Goal: Browse casually

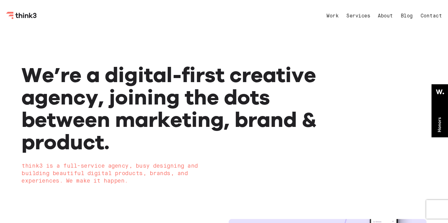
click at [332, 12] on nav "Work Services About Blog Contact" at bounding box center [378, 16] width 128 height 15
click at [331, 14] on link "Work" at bounding box center [332, 16] width 12 height 5
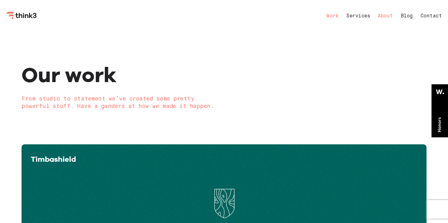
click at [385, 14] on link "About" at bounding box center [384, 16] width 15 height 5
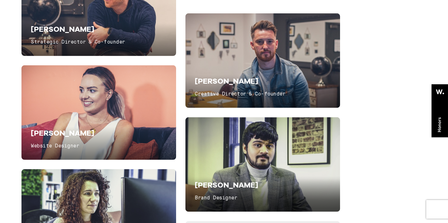
scroll to position [1264, 0]
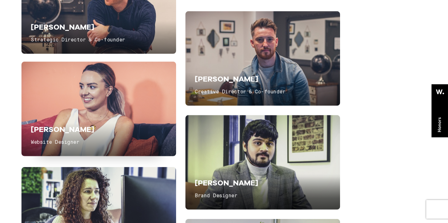
click at [126, 135] on div "[PERSON_NAME] Website Designer" at bounding box center [85, 135] width 109 height 23
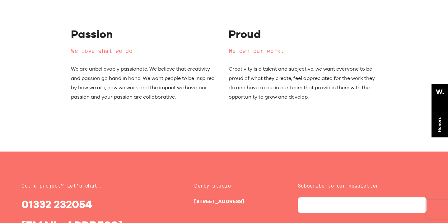
scroll to position [2368, 0]
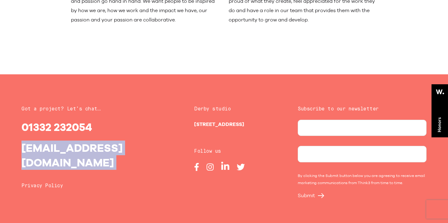
drag, startPoint x: 122, startPoint y: 157, endPoint x: 21, endPoint y: 144, distance: 101.9
click at [20, 144] on div "Got a project? Let’s chat… 01332 232054 [EMAIL_ADDRESS][DOMAIN_NAME] Privacy Po…" at bounding box center [86, 151] width 138 height 93
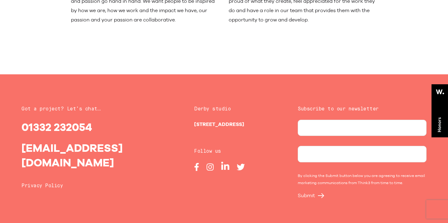
click at [18, 142] on div "Got a project? Let’s chat… 01332 232054 [EMAIL_ADDRESS][DOMAIN_NAME] Privacy Po…" at bounding box center [223, 151] width 417 height 93
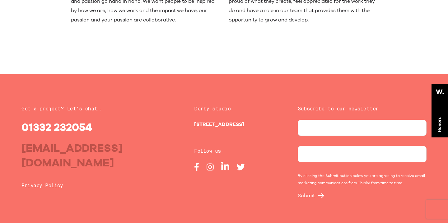
drag, startPoint x: 17, startPoint y: 147, endPoint x: 21, endPoint y: 144, distance: 5.3
click at [21, 144] on div "Got a project? Let’s chat… 01332 232054 [EMAIL_ADDRESS][DOMAIN_NAME] Privacy Po…" at bounding box center [86, 151] width 138 height 93
